Goal: Check status

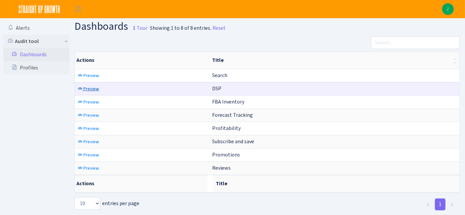
drag, startPoint x: 89, startPoint y: 88, endPoint x: 93, endPoint y: 85, distance: 5.4
click at [89, 88] on span "Preview" at bounding box center [91, 89] width 16 height 6
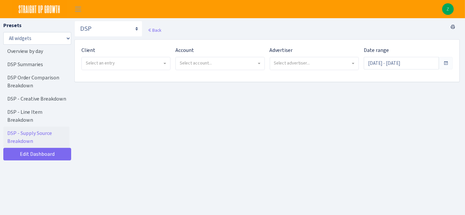
click at [137, 60] on span "Select an entry" at bounding box center [126, 63] width 88 height 13
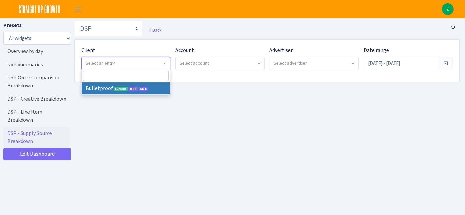
select select "409"
select select
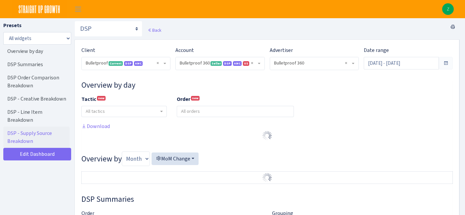
select select "3235730245795869"
select select "2888625790301"
select select
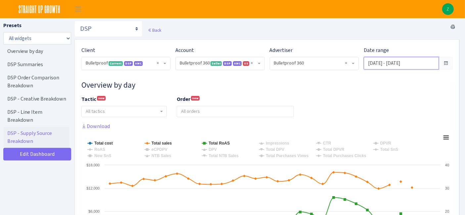
click at [387, 61] on input "Aug 12, 2025 - Sep 10, 2025" at bounding box center [401, 63] width 75 height 13
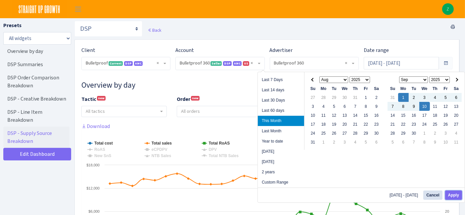
click at [449, 195] on button "Apply" at bounding box center [453, 195] width 17 height 9
type input "Sep 1, 2025 - Sep 10, 2025"
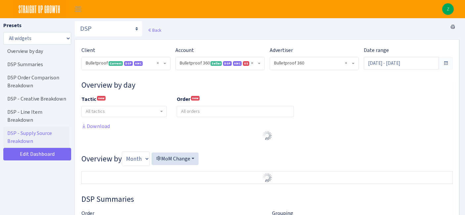
select select "3235730245795869"
select select "2888625790301"
select select
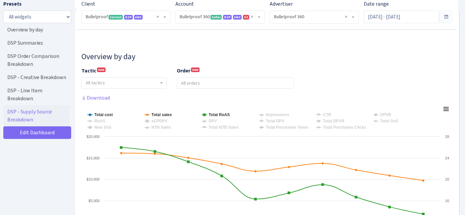
scroll to position [73, 0]
